Goal: Book appointment/travel/reservation

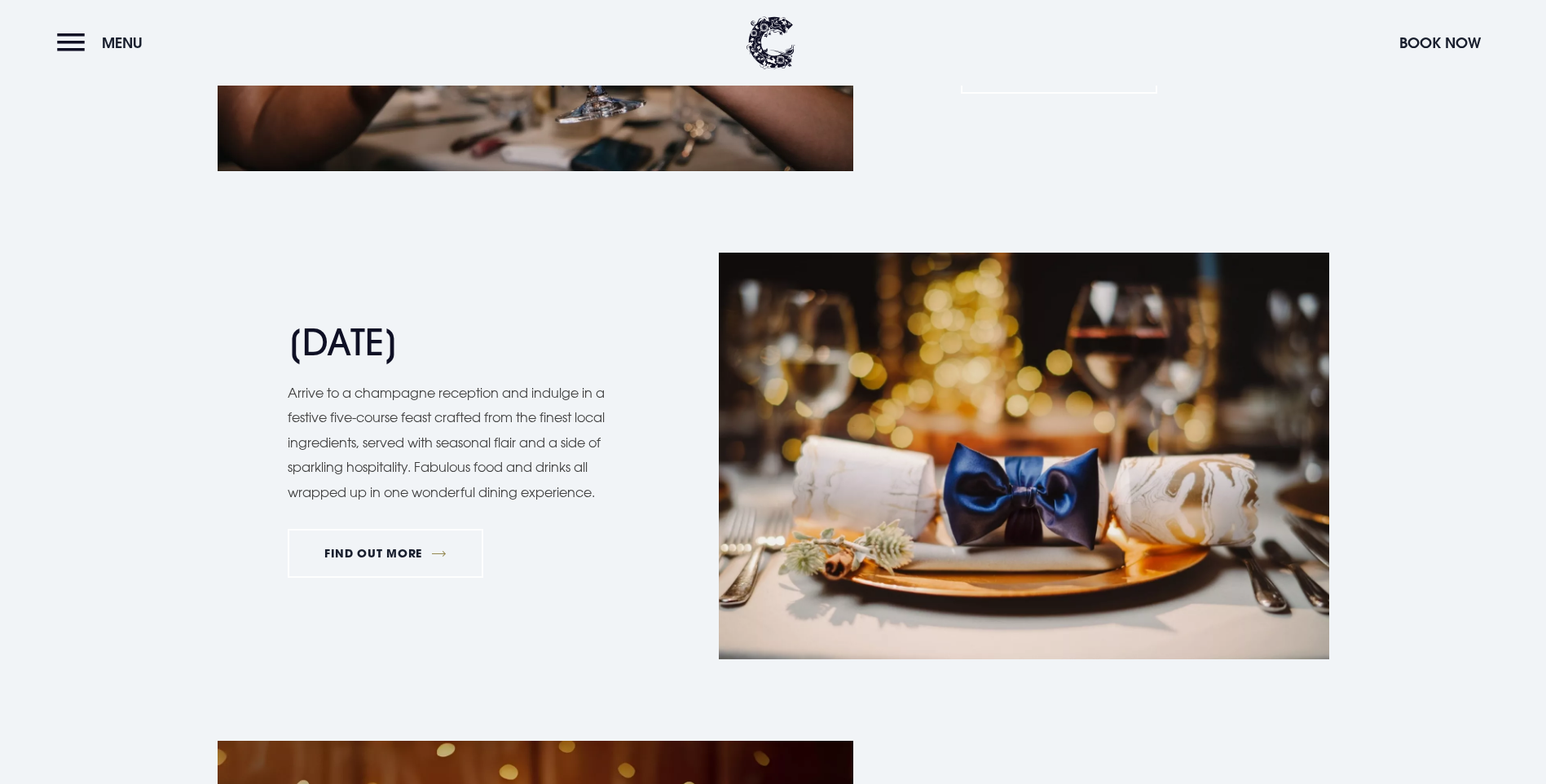
scroll to position [1873, 0]
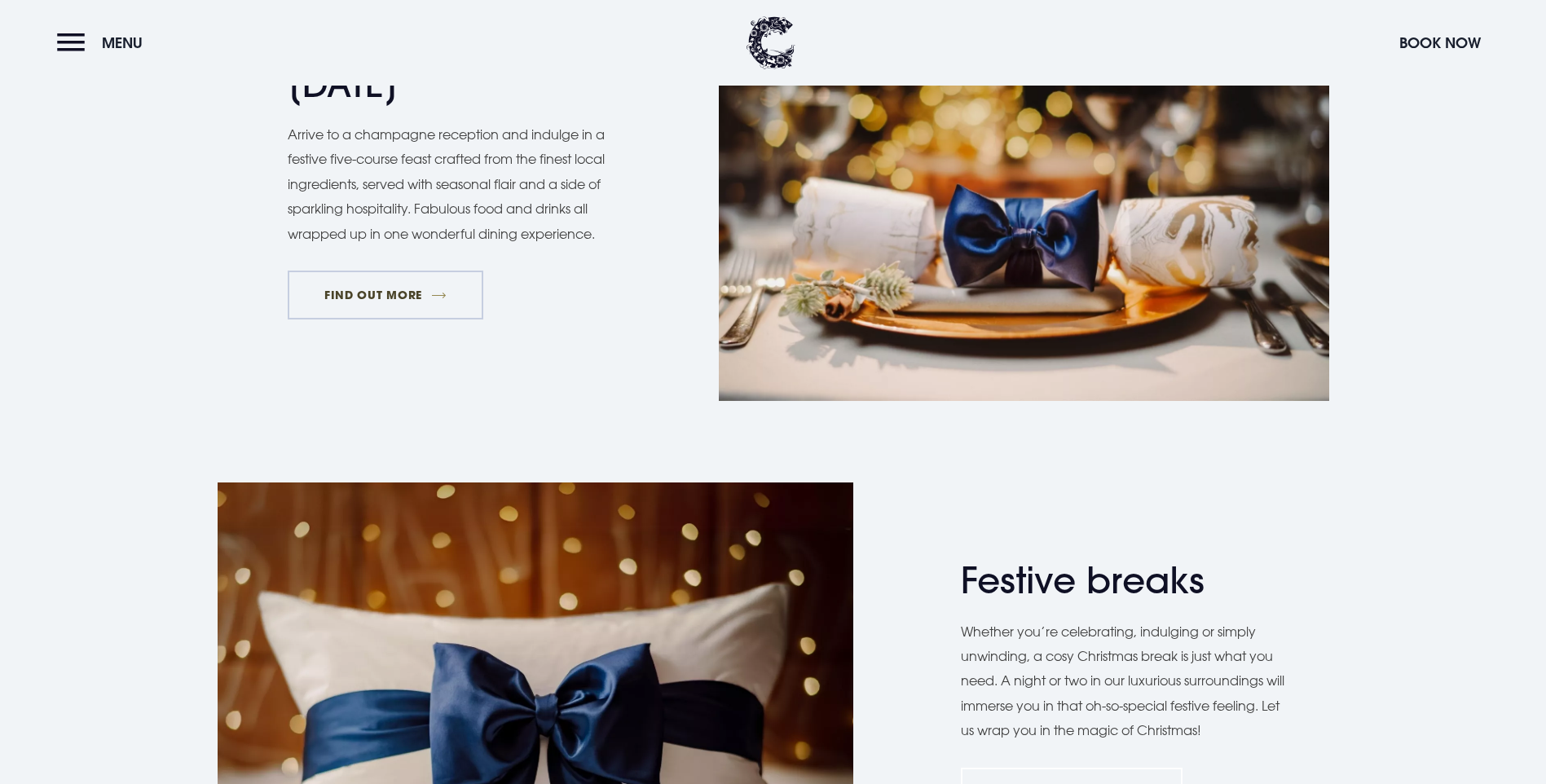
click at [383, 319] on link "FIND OUT MORE" at bounding box center [385, 295] width 196 height 49
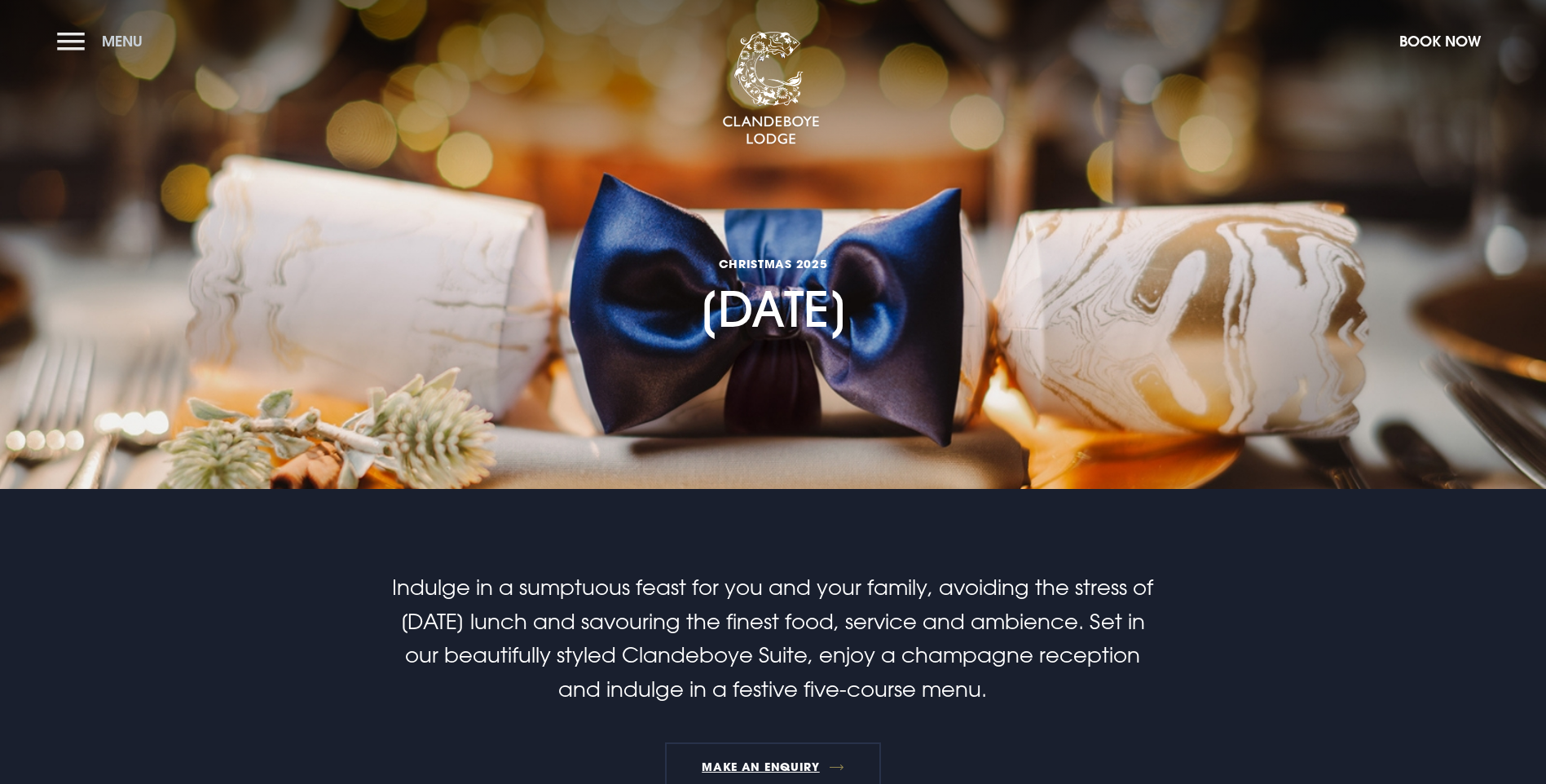
click at [113, 44] on span "Menu" at bounding box center [122, 41] width 41 height 19
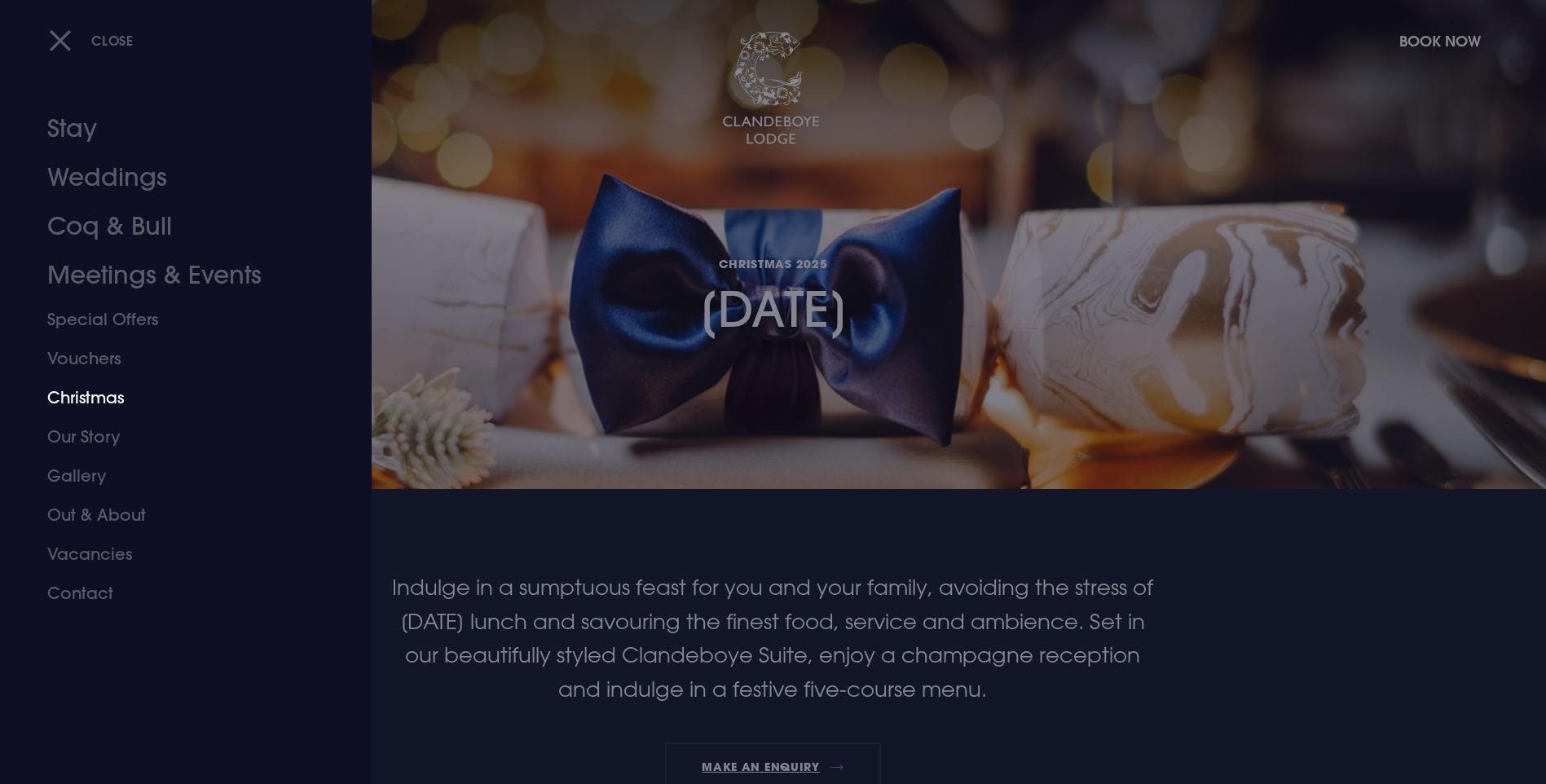
click at [100, 394] on link "Christmas" at bounding box center [176, 397] width 257 height 39
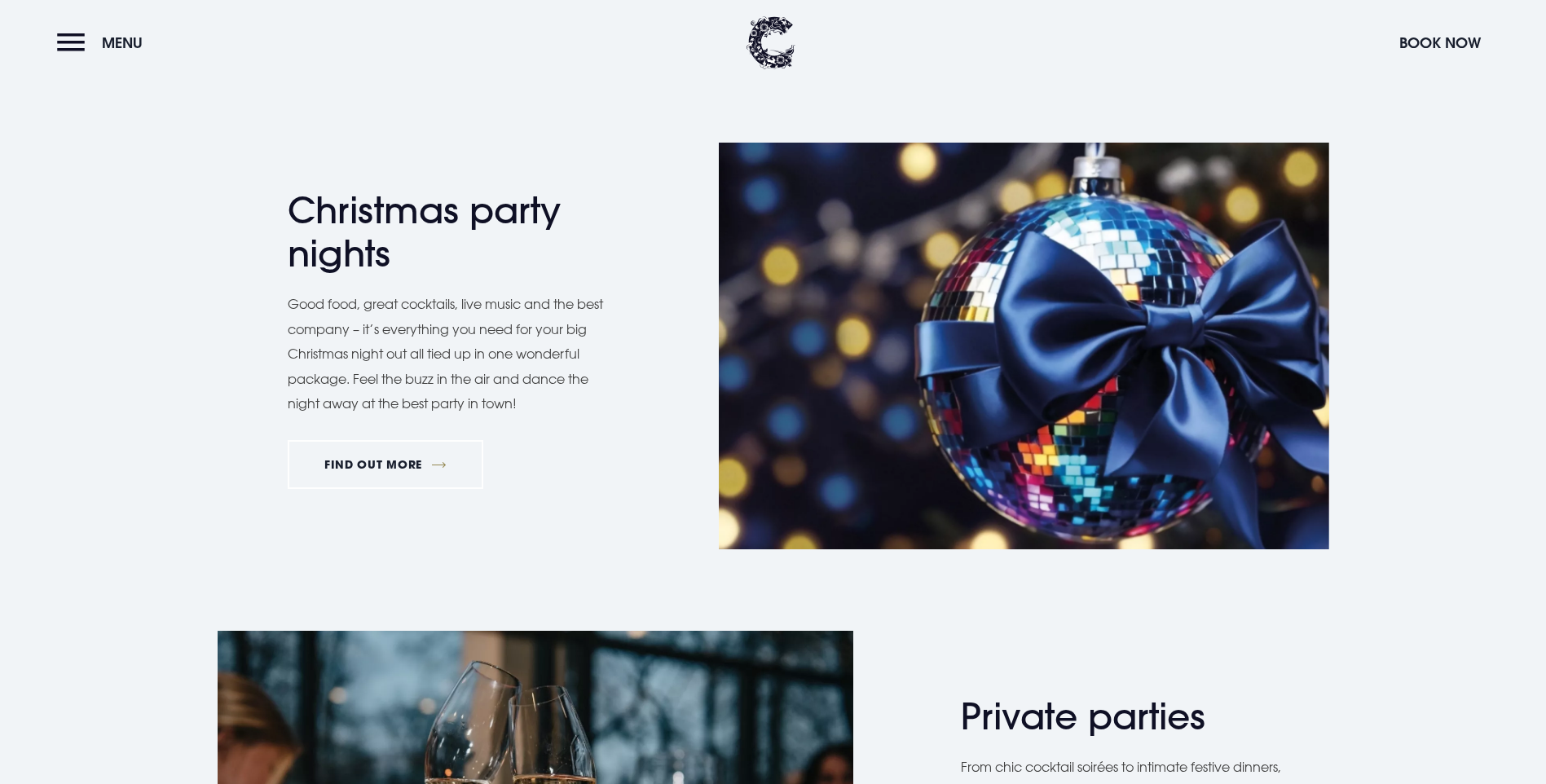
scroll to position [733, 0]
click at [389, 488] on link "FIND OUT MORE" at bounding box center [385, 463] width 196 height 49
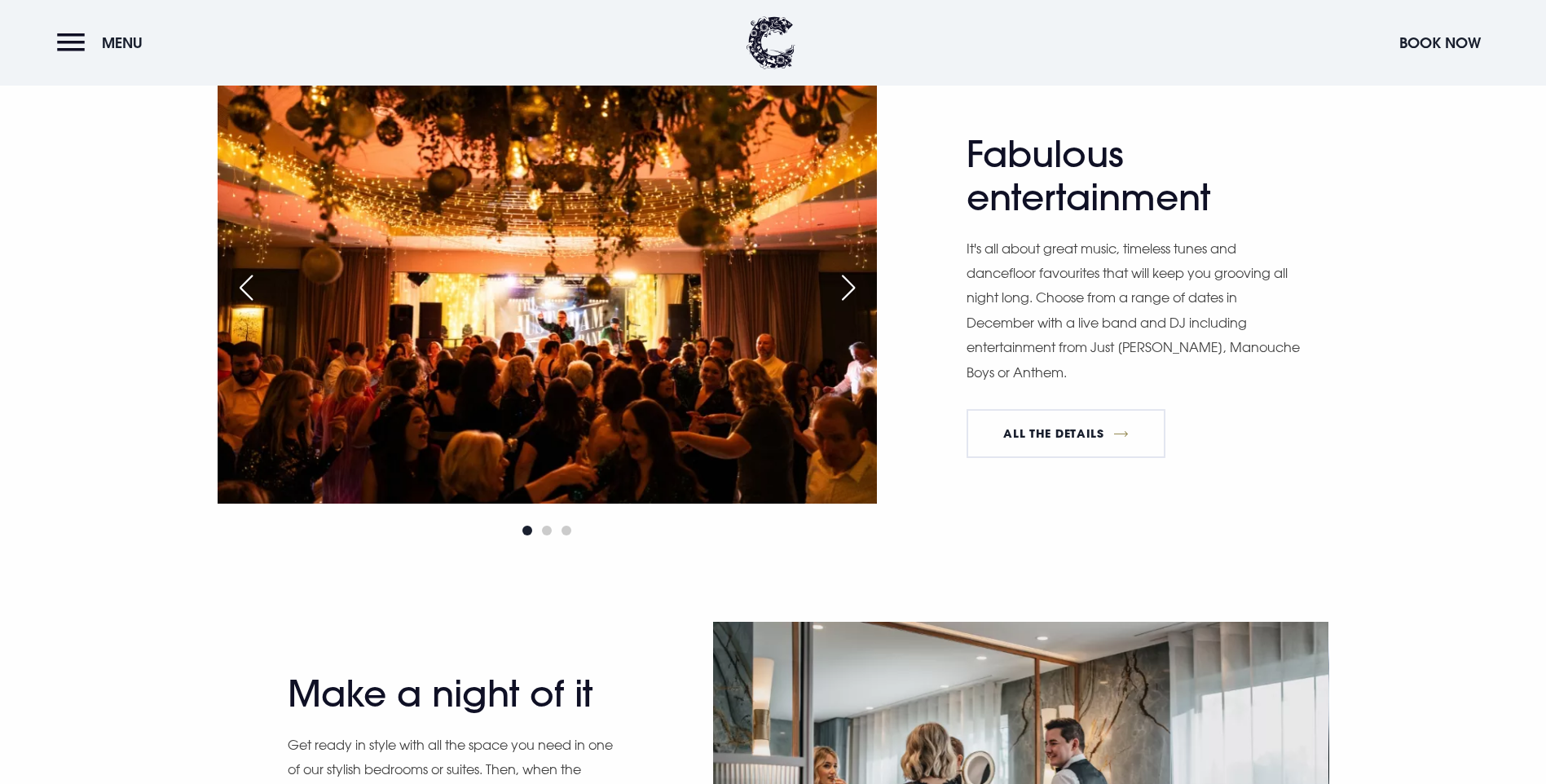
scroll to position [1140, 0]
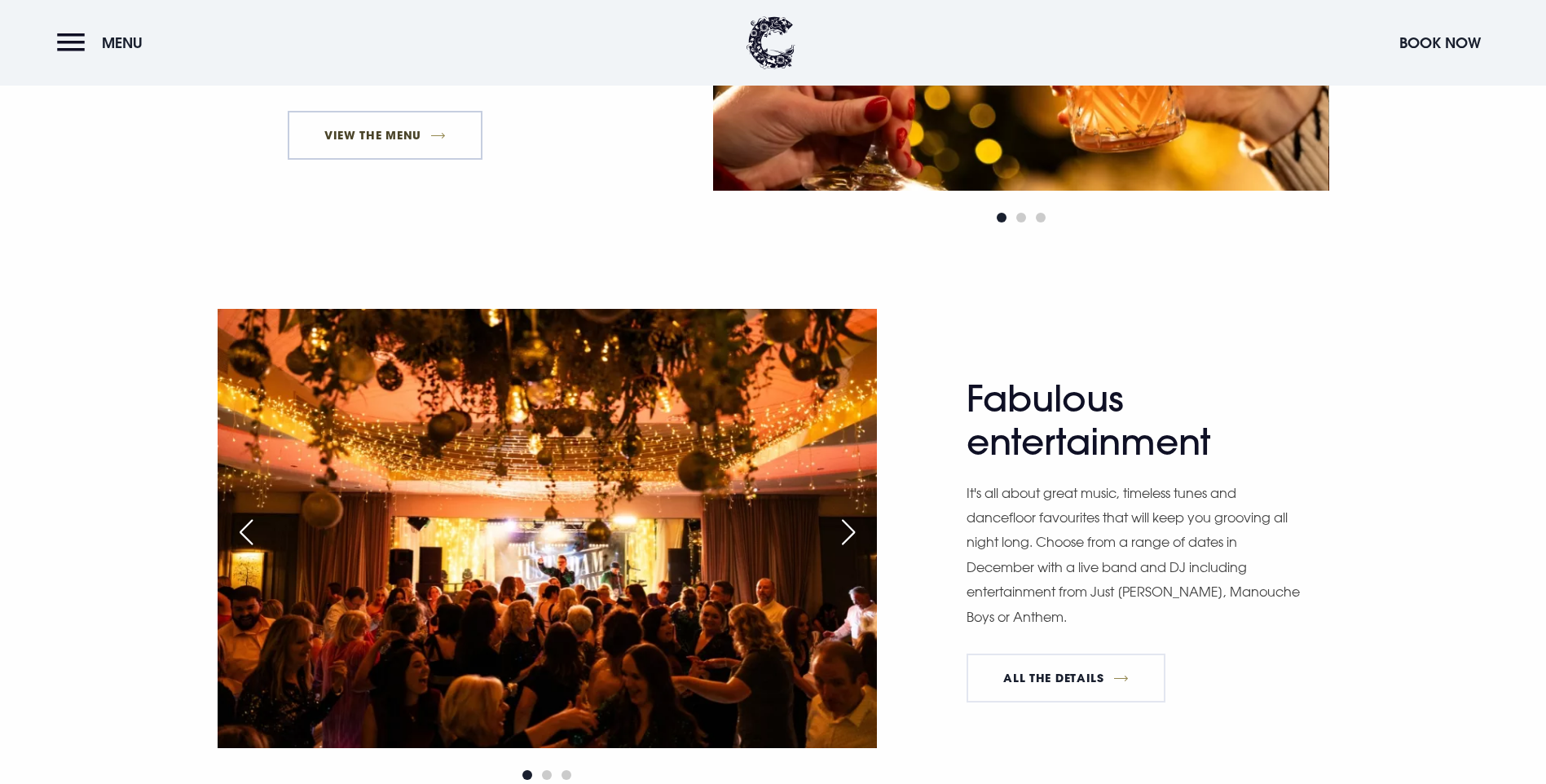
click at [374, 160] on link "View The Menu" at bounding box center [385, 136] width 195 height 49
